Goal: Information Seeking & Learning: Learn about a topic

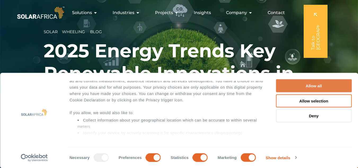
click at [298, 87] on button "Allow all" at bounding box center [314, 85] width 76 height 13
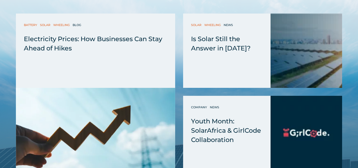
scroll to position [1507, 0]
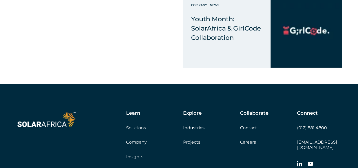
scroll to position [1489, 0]
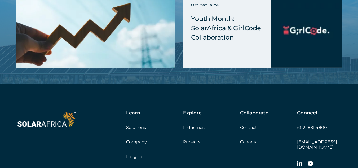
click at [141, 125] on link "Solutions" at bounding box center [136, 127] width 20 height 5
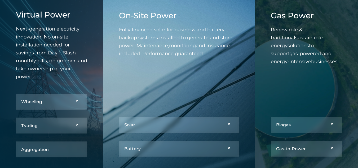
scroll to position [221, 0]
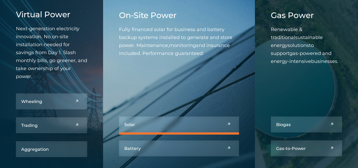
click at [154, 125] on link at bounding box center [179, 124] width 120 height 16
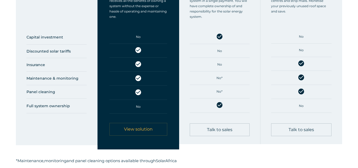
click at [154, 130] on span "View solution" at bounding box center [138, 129] width 41 height 4
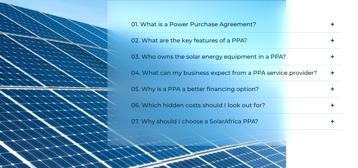
scroll to position [692, 0]
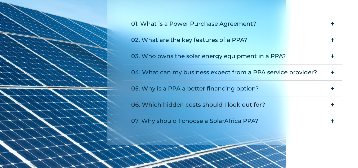
click at [152, 102] on div "06. Which hidden costs should I look out for?" at bounding box center [198, 105] width 134 height 11
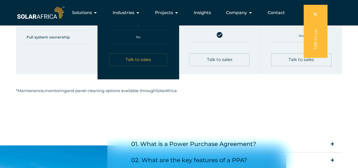
scroll to position [563, 0]
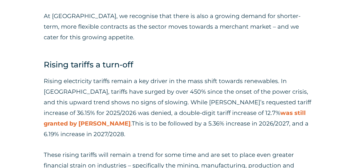
scroll to position [586, 0]
